Goal: Complete application form

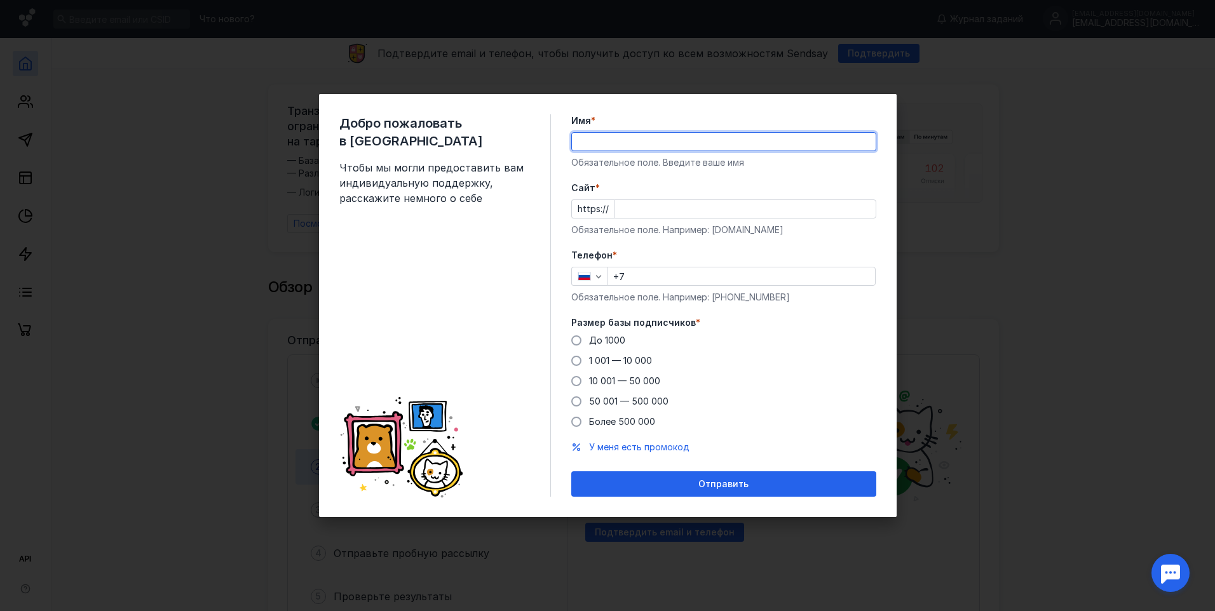
click at [636, 146] on input "Имя *" at bounding box center [724, 142] width 304 height 18
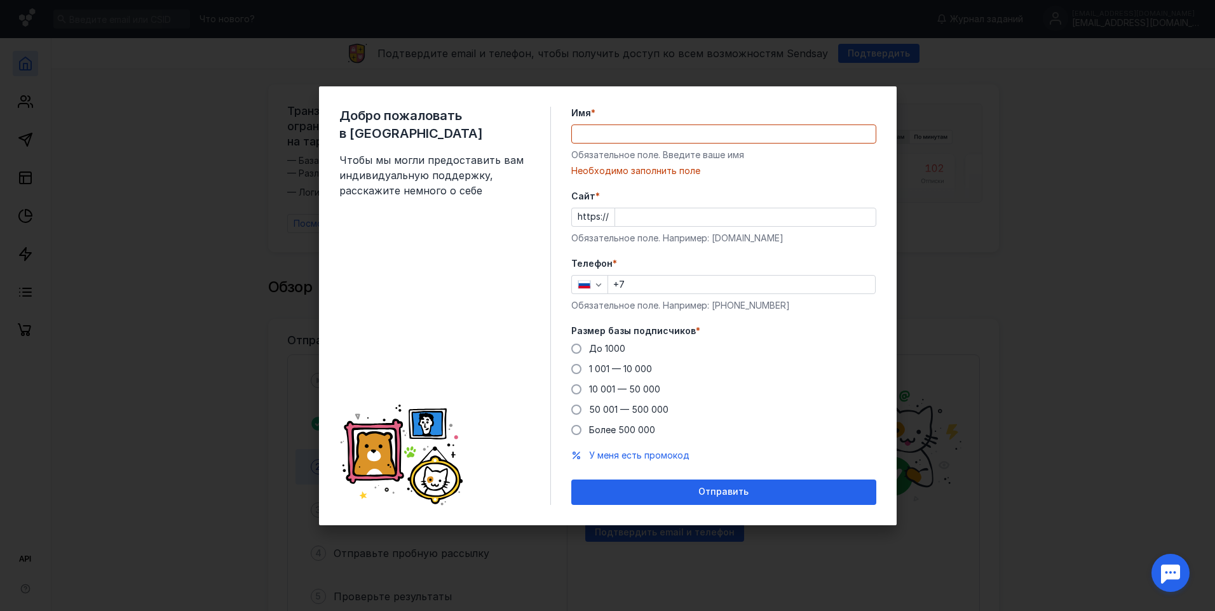
click at [557, 169] on div "Добро пожаловать в Sendsay Чтобы мы могли предоставить вам индивидуальную подде…" at bounding box center [608, 305] width 578 height 439
click at [695, 133] on input "Имя *" at bounding box center [724, 134] width 304 height 18
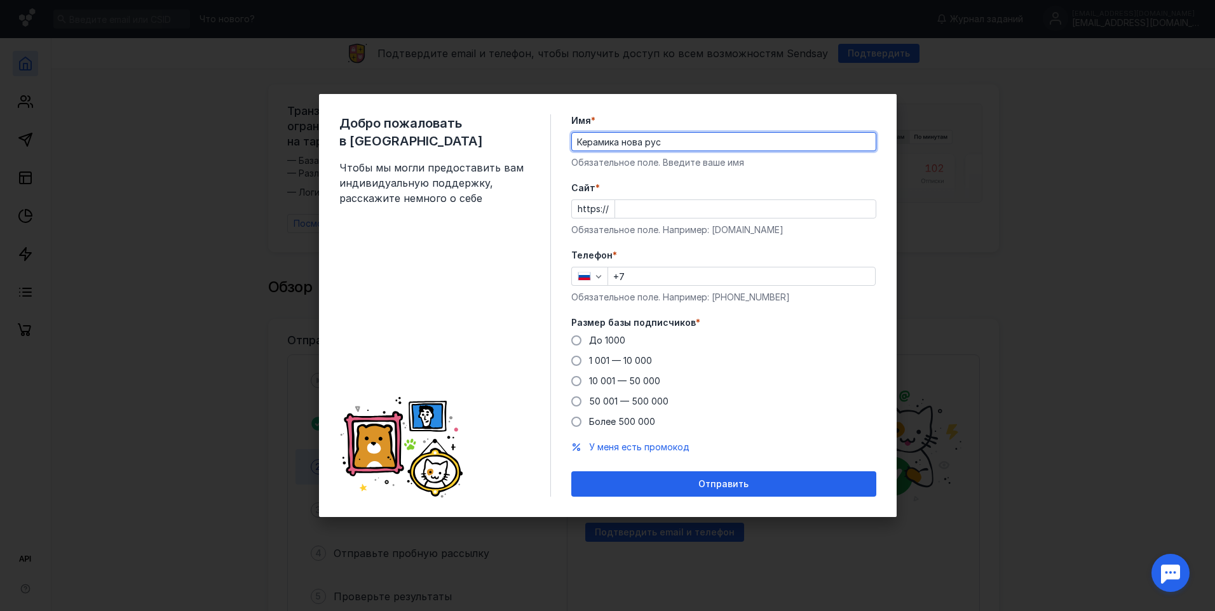
click at [646, 143] on input "Керамика нова рус" at bounding box center [724, 142] width 304 height 18
type input "Керамика нова Рус"
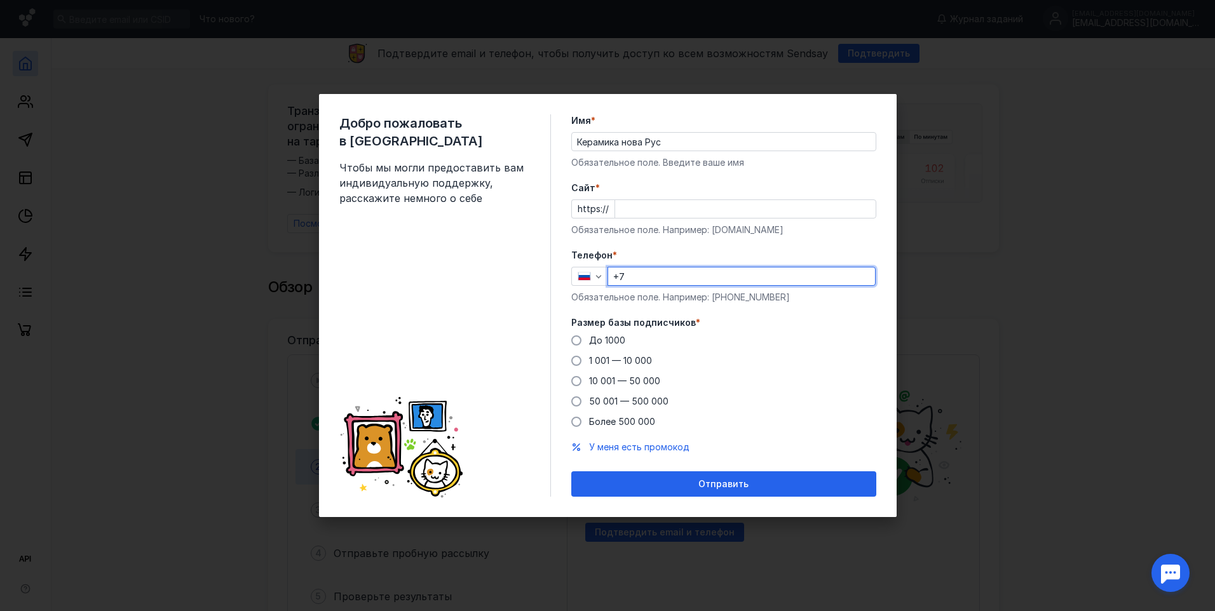
click at [706, 275] on input "+7" at bounding box center [741, 276] width 267 height 18
type input "[PHONE_NUMBER]"
type input "[DOMAIN_NAME][URL]"
click at [609, 340] on span "До 1000" at bounding box center [607, 340] width 36 height 11
click at [0, 0] on input "До 1000" at bounding box center [0, 0] width 0 height 0
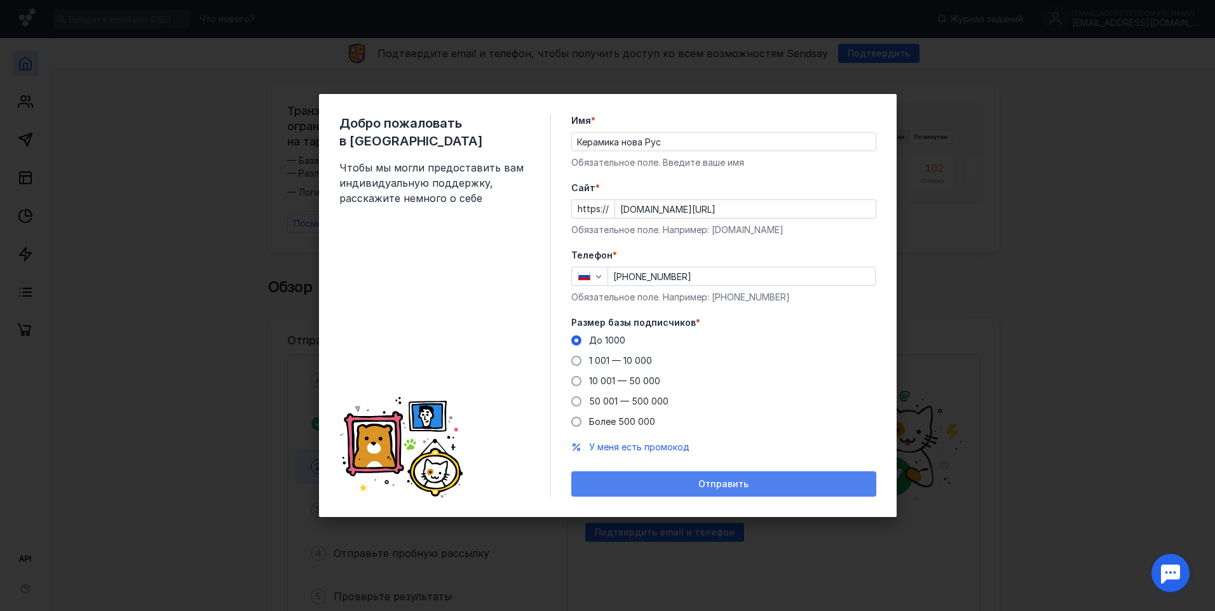
click at [743, 482] on span "Отправить" at bounding box center [723, 484] width 50 height 11
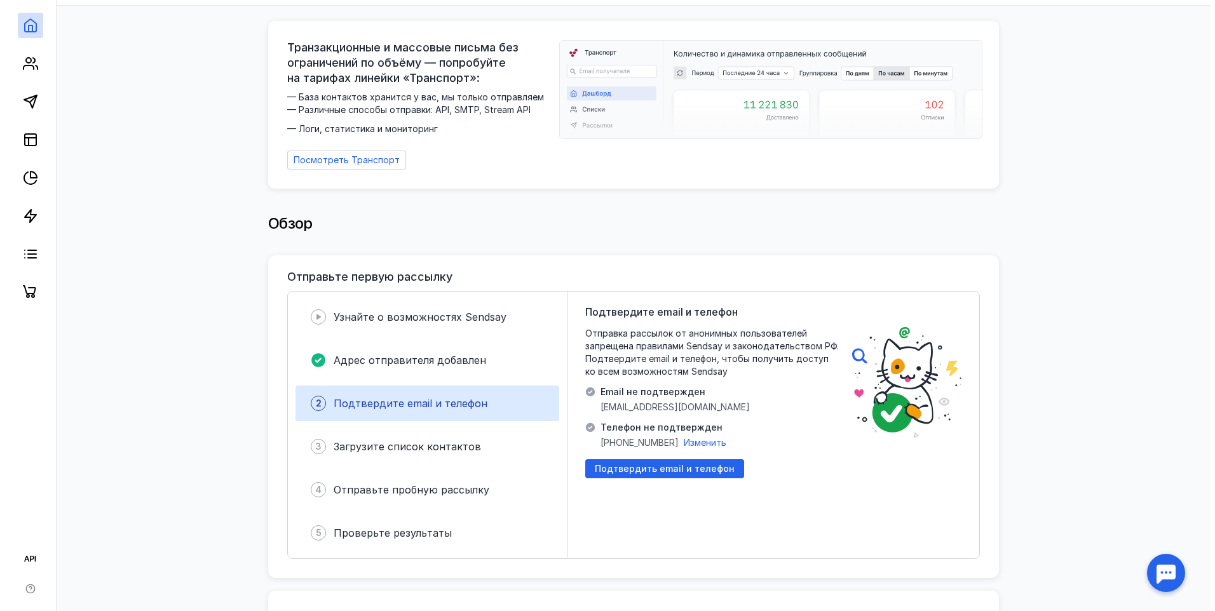
scroll to position [127, 0]
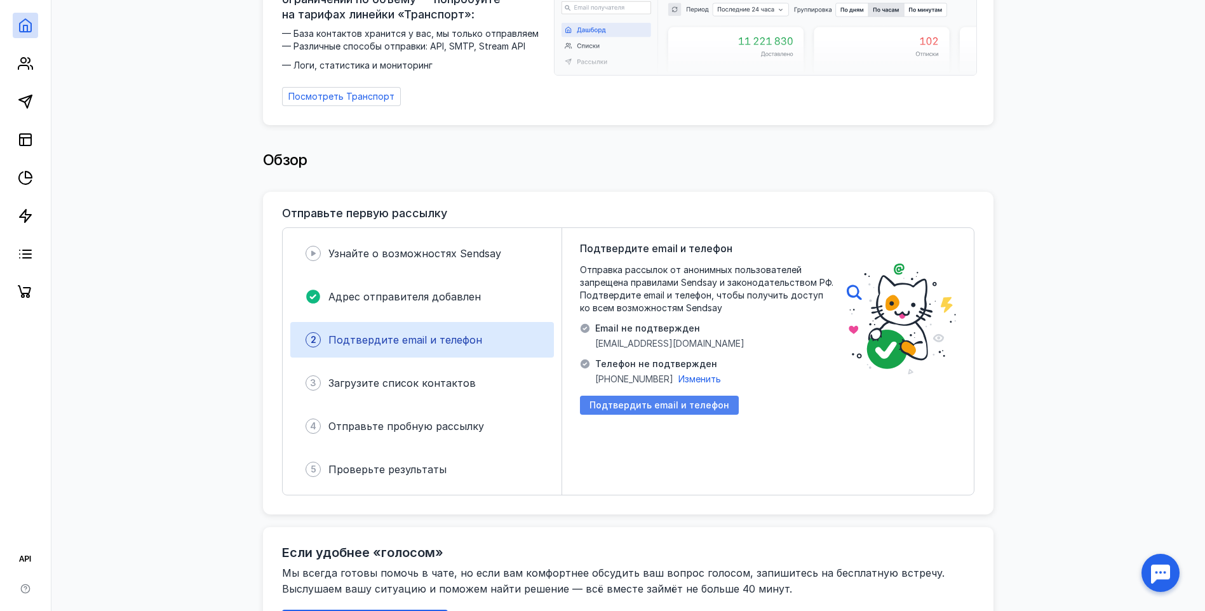
click at [691, 400] on span "Подтвердить email и телефон" at bounding box center [660, 405] width 140 height 11
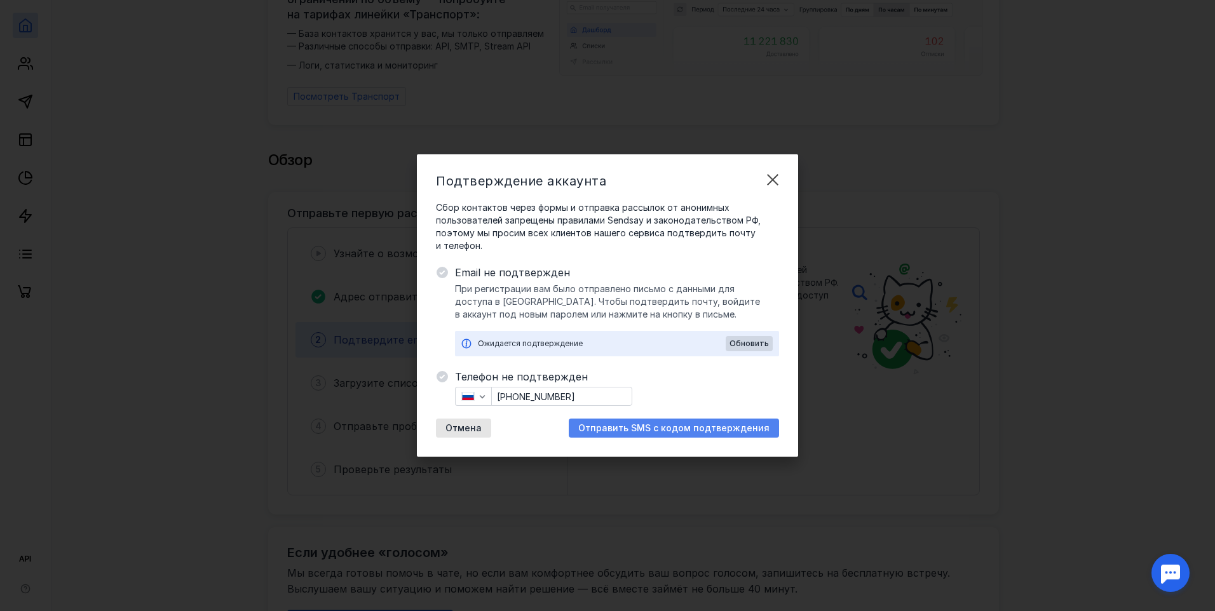
click at [637, 430] on span "Отправить SMS с кодом подтверждения" at bounding box center [673, 428] width 191 height 11
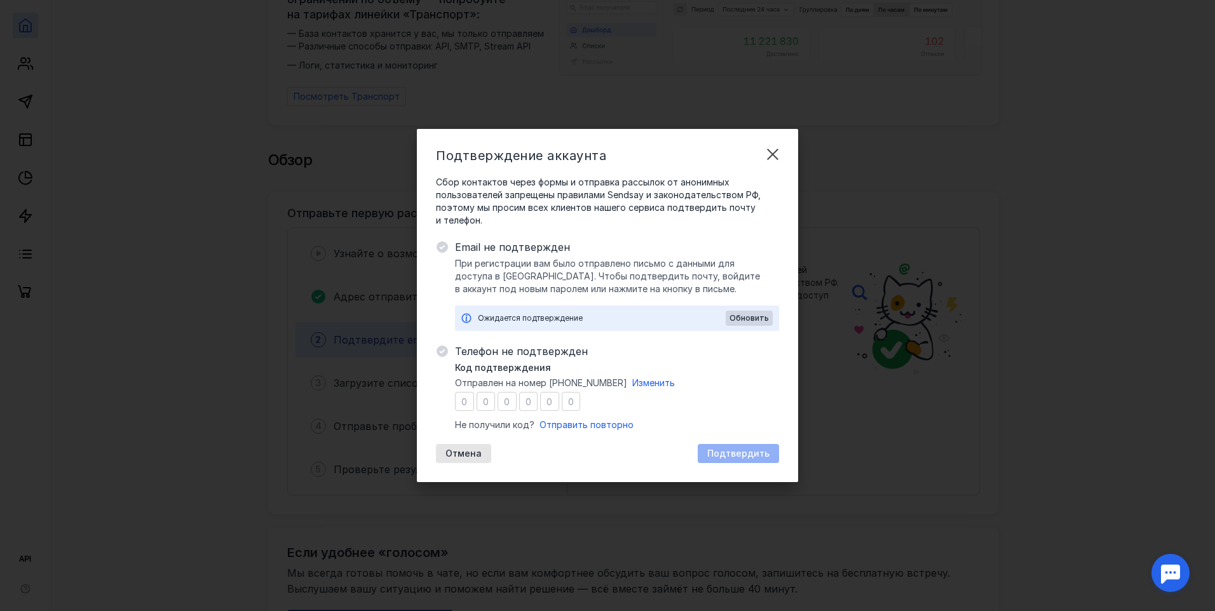
type input "3"
type input "2"
type input "5"
type input "4"
type input "8"
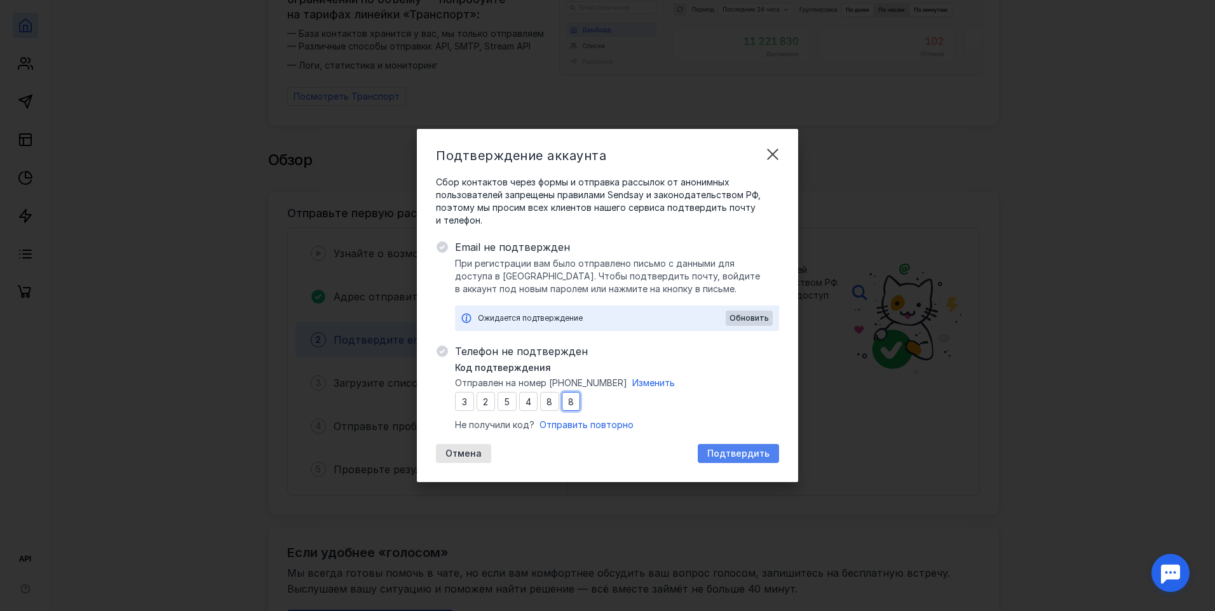
type input "8"
click at [760, 447] on div "Подтвердить" at bounding box center [738, 453] width 81 height 19
